Goal: Communication & Community: Answer question/provide support

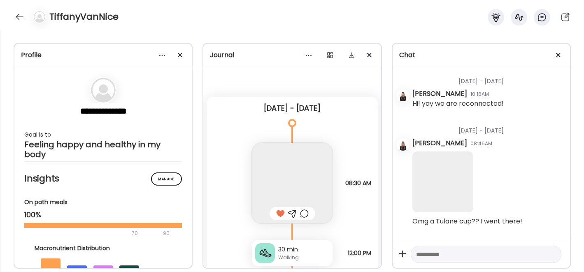
scroll to position [28, 0]
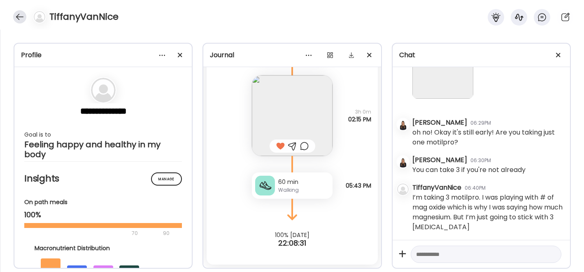
click at [17, 14] on div at bounding box center [19, 16] width 13 height 13
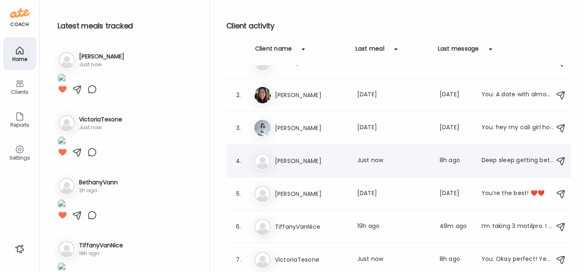
scroll to position [0, 0]
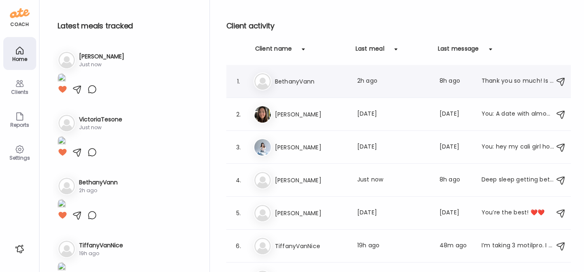
click at [302, 79] on h3 "BethanyVann" at bounding box center [311, 82] width 72 height 10
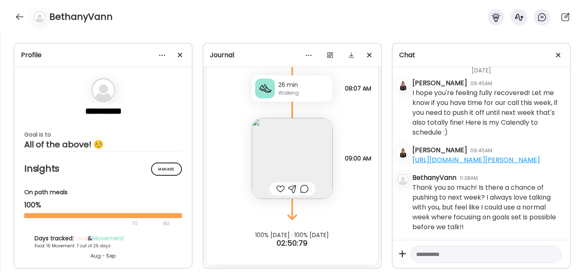
scroll to position [17359, 0]
click at [432, 251] on textarea at bounding box center [478, 254] width 125 height 10
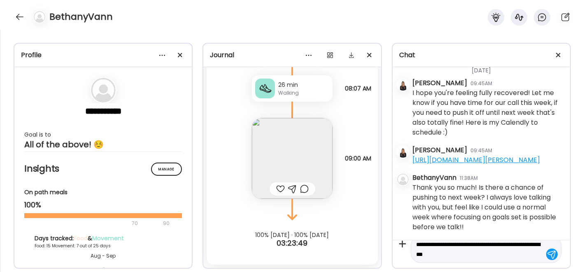
type textarea "**********"
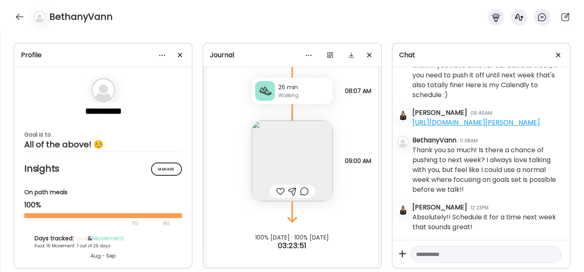
scroll to position [10077, 0]
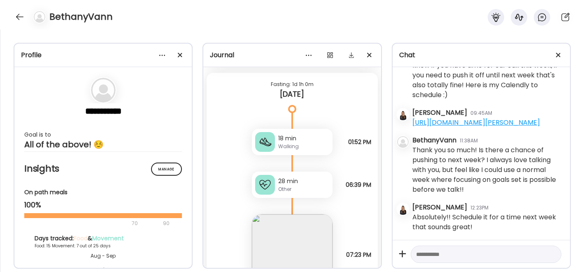
click at [278, 191] on div "Other" at bounding box center [303, 189] width 51 height 7
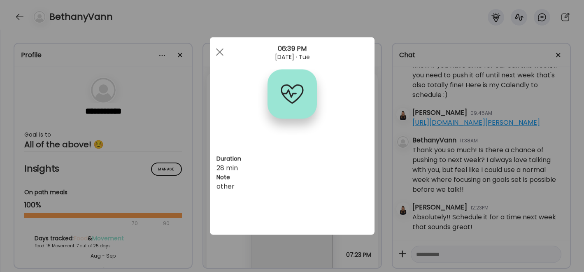
scroll to position [0, 0]
click at [220, 53] on span at bounding box center [219, 51] width 7 height 7
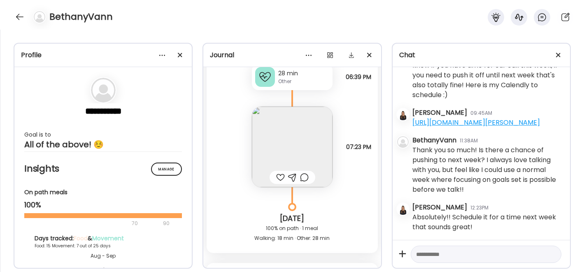
scroll to position [10429, 0]
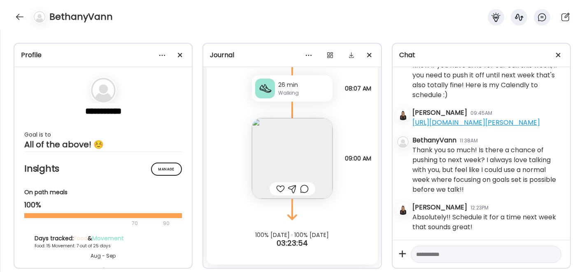
click at [280, 188] on div at bounding box center [280, 189] width 9 height 10
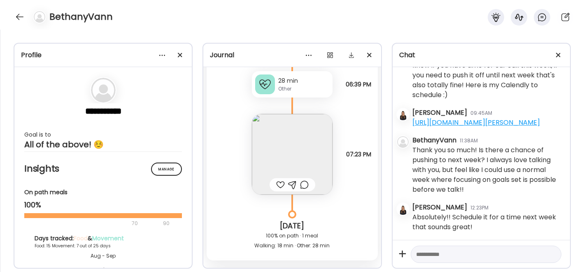
scroll to position [10148, 0]
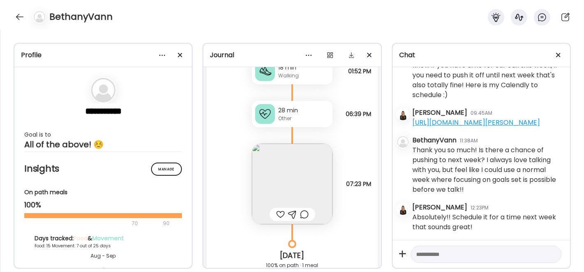
click at [277, 188] on img at bounding box center [292, 184] width 81 height 81
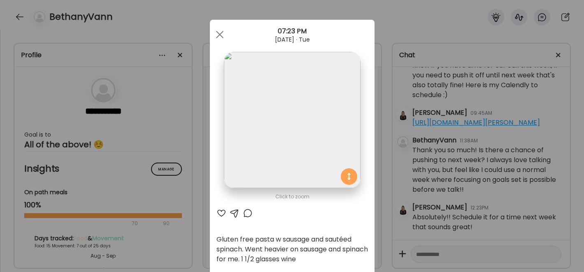
click at [217, 212] on div at bounding box center [221, 213] width 10 height 10
click at [217, 31] on div at bounding box center [220, 34] width 16 height 16
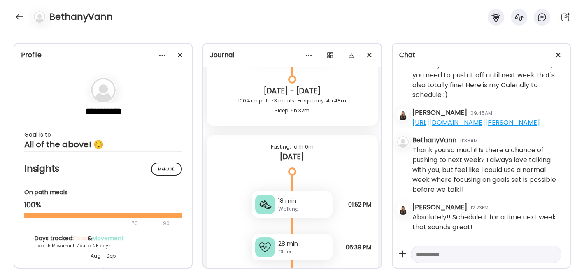
scroll to position [10013, 0]
